Goal: Information Seeking & Learning: Learn about a topic

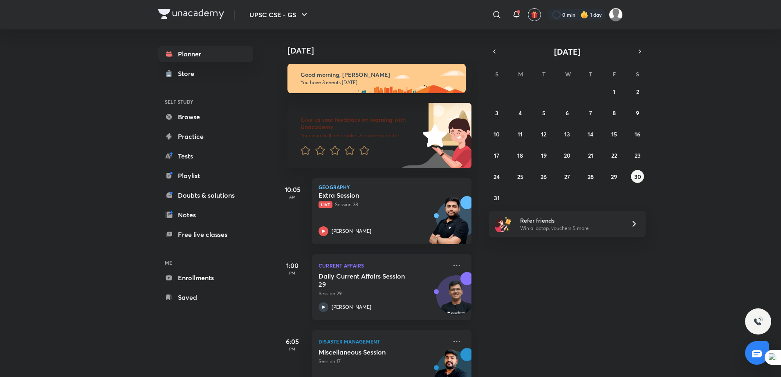
click at [448, 278] on div at bounding box center [456, 296] width 39 height 39
click at [447, 287] on img at bounding box center [456, 299] width 39 height 39
click at [492, 13] on icon at bounding box center [497, 15] width 10 height 10
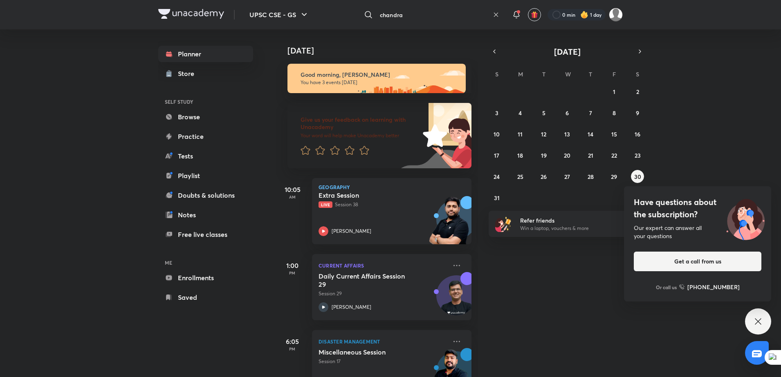
click at [420, 17] on input "chandra" at bounding box center [433, 15] width 113 height 22
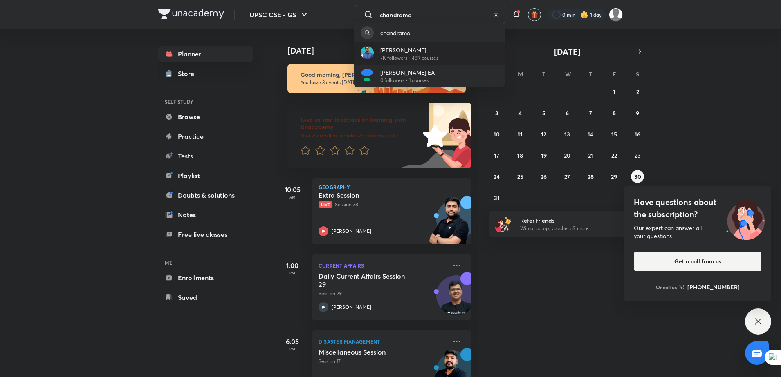
type input "chandramo"
click at [406, 58] on p "7K followers • 489 courses" at bounding box center [409, 57] width 58 height 7
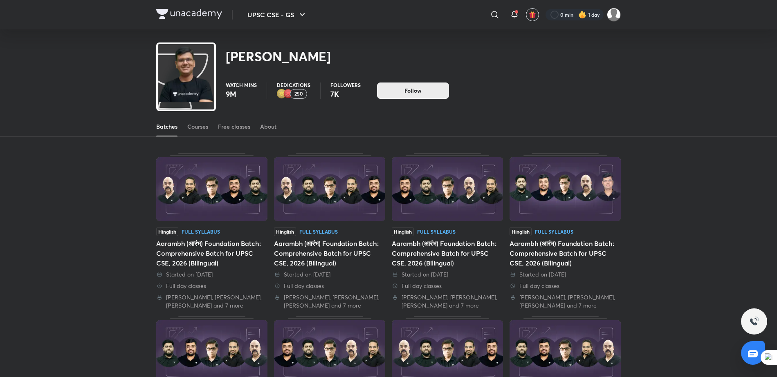
click at [400, 96] on button "Follow" at bounding box center [413, 91] width 72 height 16
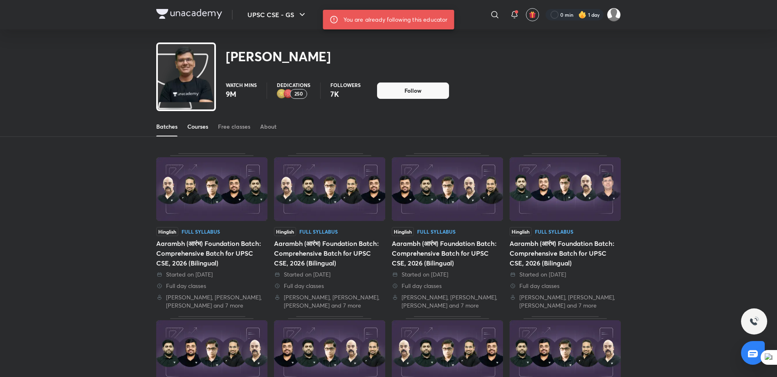
click at [200, 128] on div "Courses" at bounding box center [197, 127] width 21 height 8
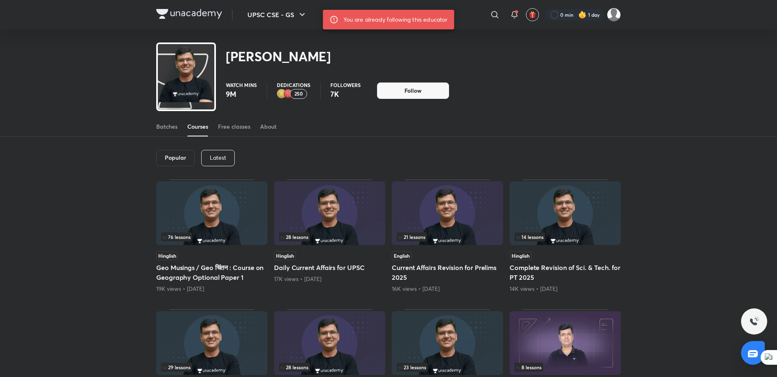
click at [219, 166] on div "Latest" at bounding box center [218, 158] width 34 height 16
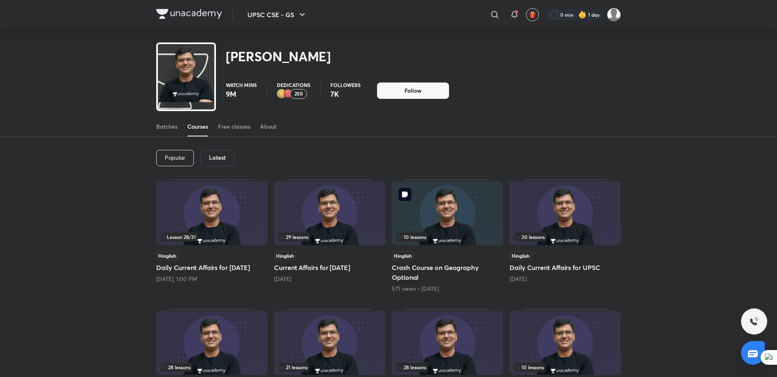
click at [433, 205] on img at bounding box center [447, 214] width 111 height 64
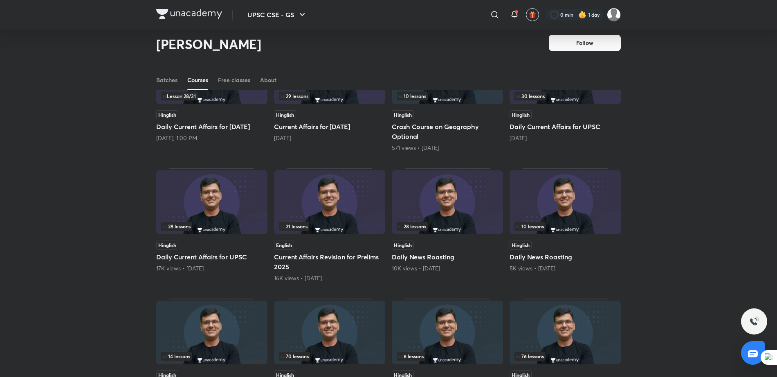
scroll to position [117, 0]
click at [325, 212] on img at bounding box center [329, 202] width 111 height 64
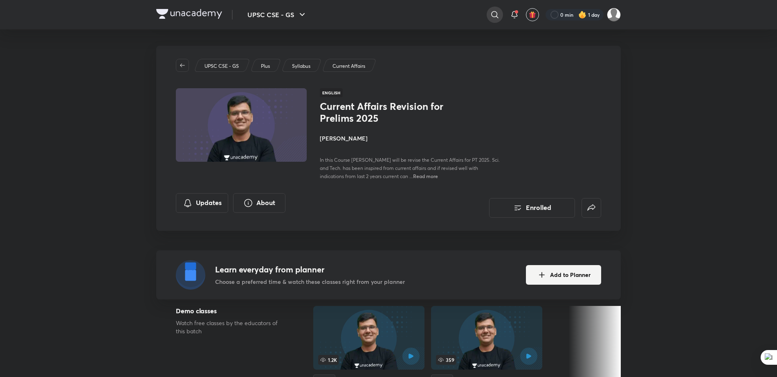
click at [497, 12] on icon at bounding box center [495, 15] width 10 height 10
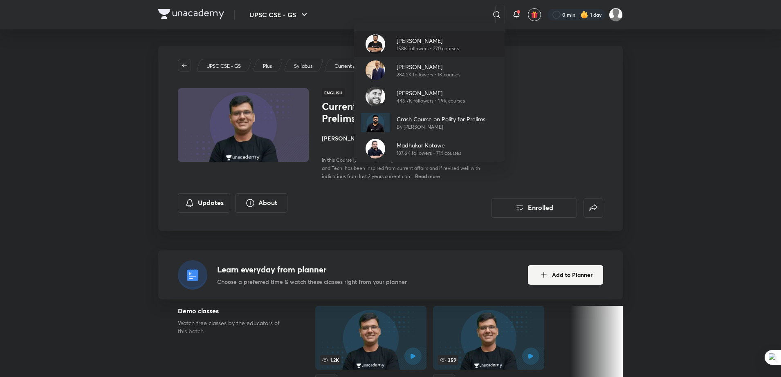
click at [449, 48] on p "158K followers • 270 courses" at bounding box center [428, 48] width 62 height 7
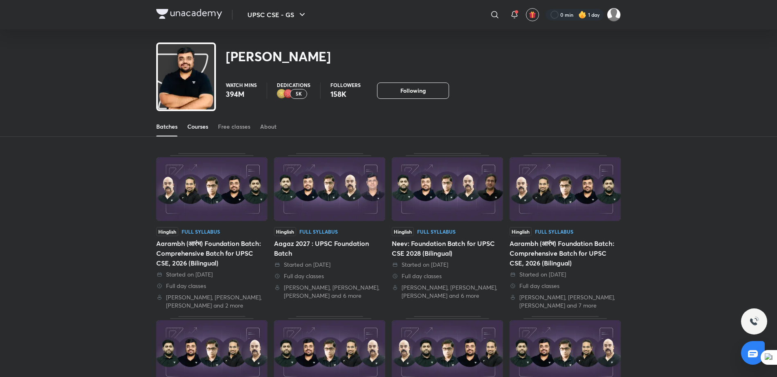
click at [200, 123] on div "Courses" at bounding box center [197, 127] width 21 height 8
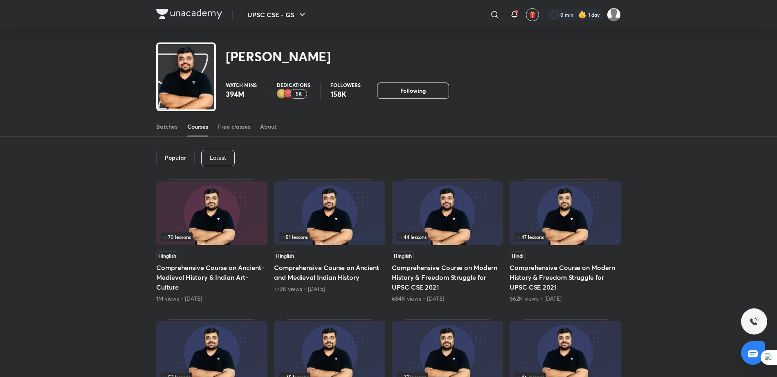
click at [220, 155] on p "Latest" at bounding box center [218, 158] width 16 height 7
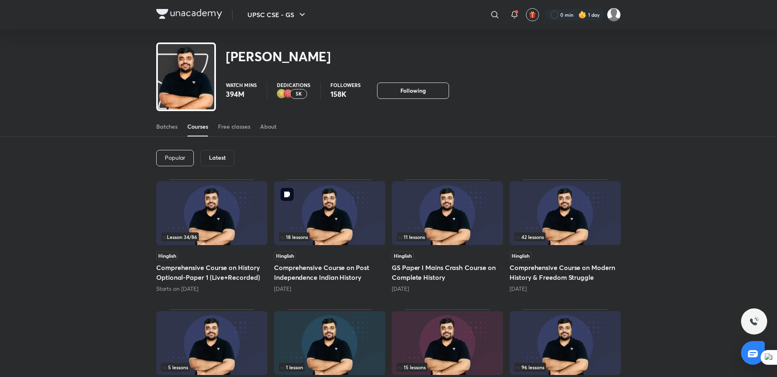
click at [333, 215] on img at bounding box center [329, 214] width 111 height 64
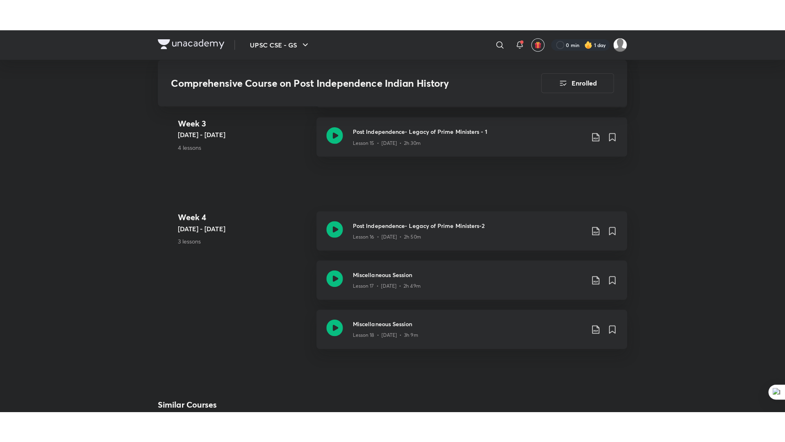
scroll to position [1267, 0]
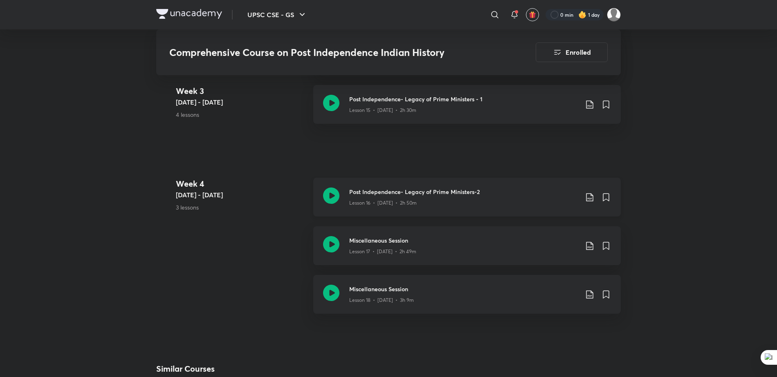
click at [431, 187] on div "Post Independence- Legacy of Prime Ministers-2 Lesson 16 • [DATE] • 2h 50m" at bounding box center [466, 197] width 307 height 39
